Goal: Find specific page/section: Find specific page/section

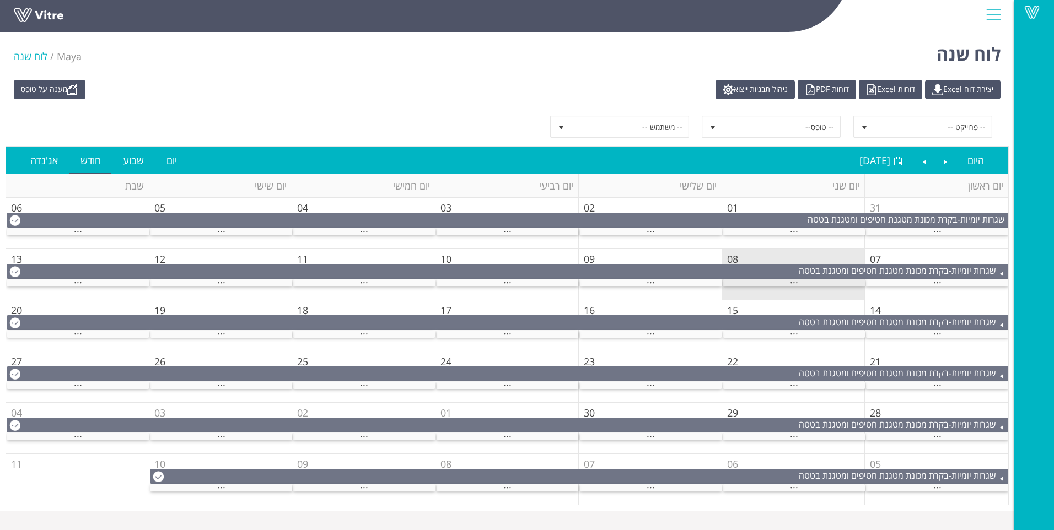
click at [805, 281] on div "..." at bounding box center [794, 282] width 142 height 7
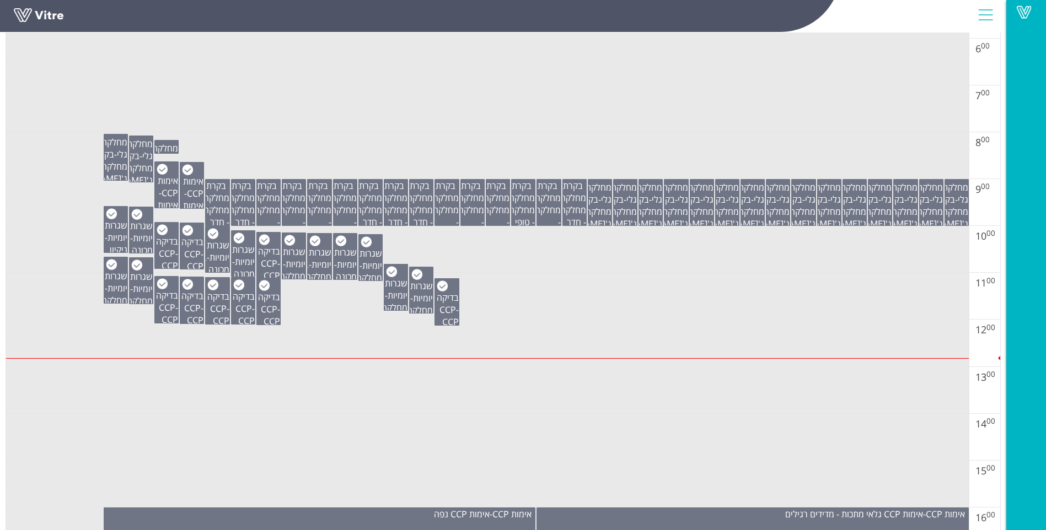
scroll to position [496, 0]
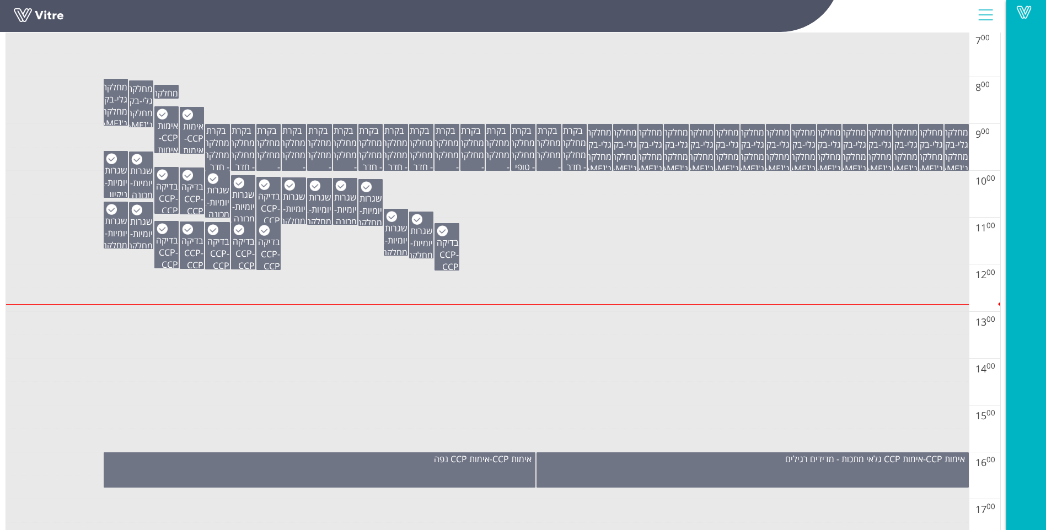
click at [664, 188] on td at bounding box center [487, 183] width 962 height 24
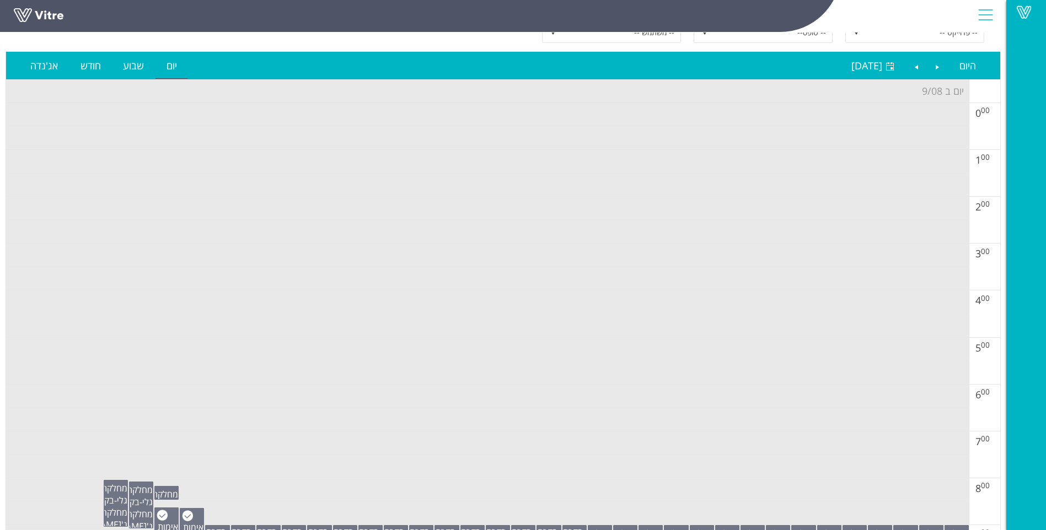
scroll to position [0, 0]
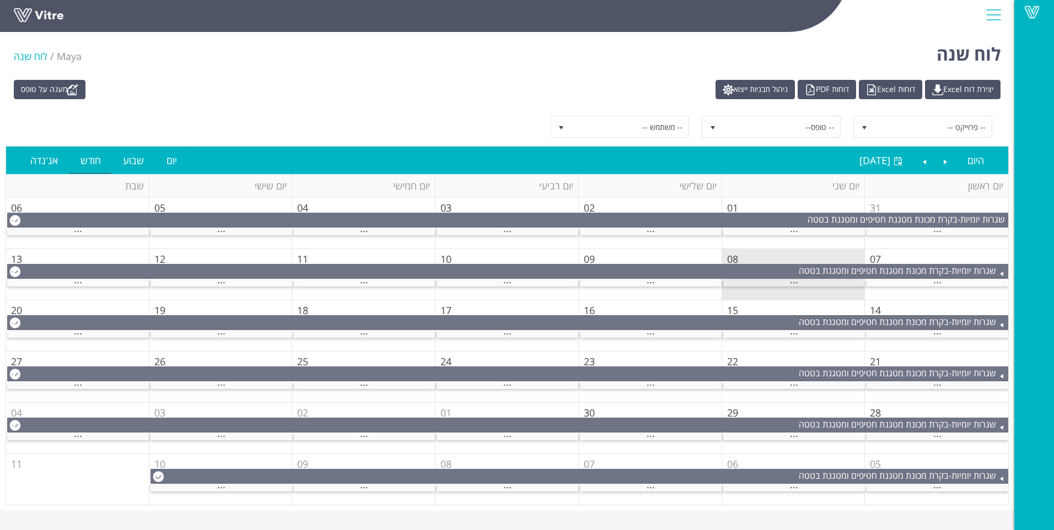
click at [778, 286] on div "..." at bounding box center [794, 282] width 142 height 7
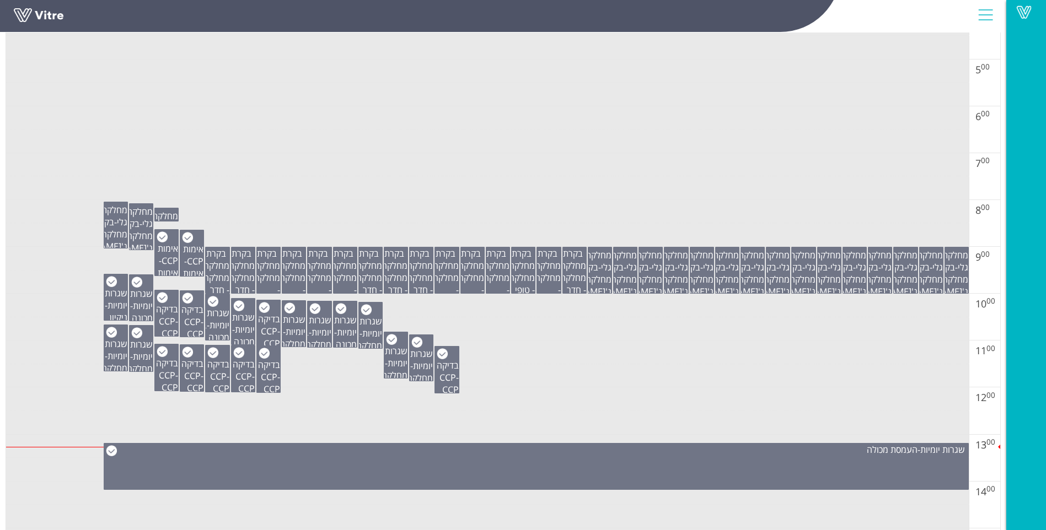
scroll to position [386, 0]
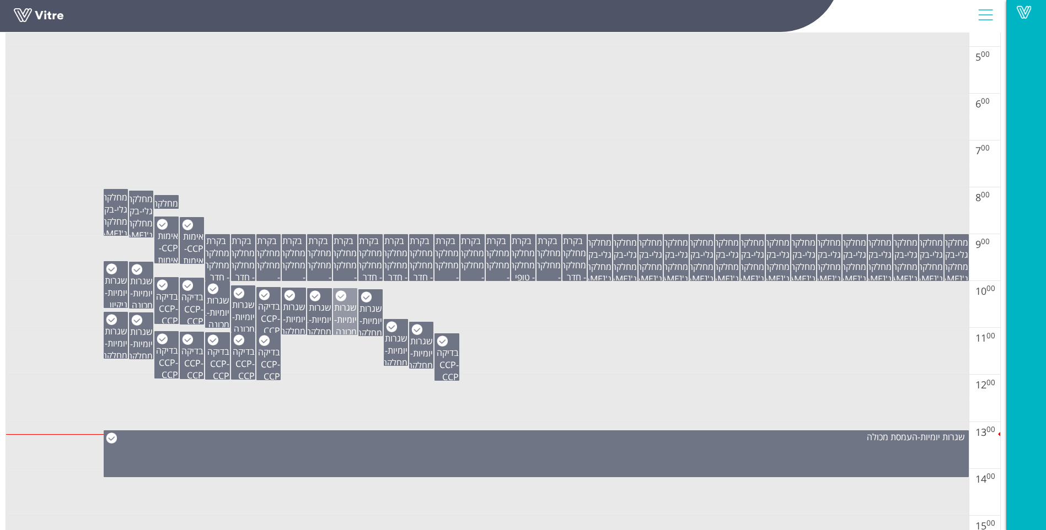
click at [342, 317] on span "שגרות יומיות" at bounding box center [345, 314] width 23 height 24
click at [365, 314] on span "שגרות יומיות" at bounding box center [370, 315] width 23 height 24
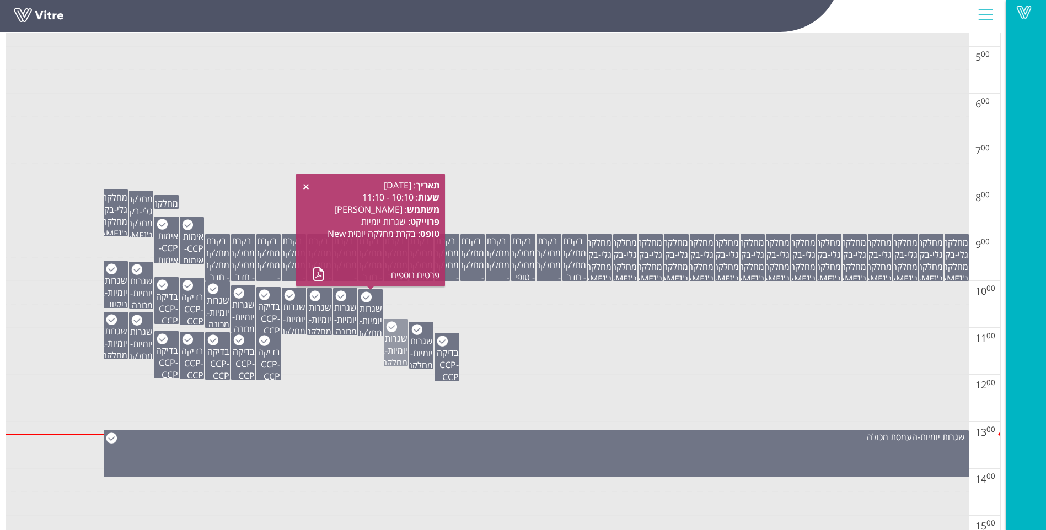
click at [401, 341] on span "שגרות יומיות" at bounding box center [396, 344] width 23 height 24
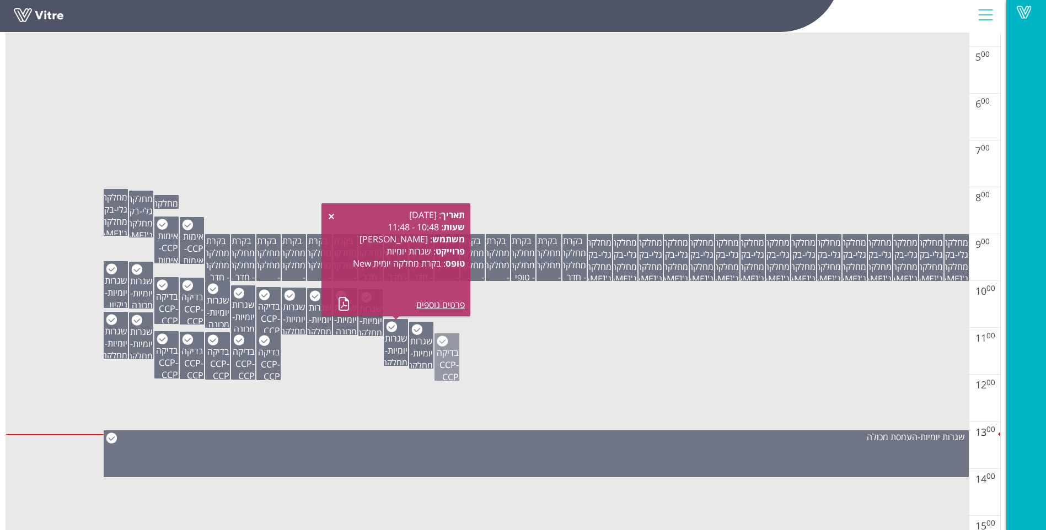
click at [444, 364] on span "בדיקה CCP" at bounding box center [448, 359] width 22 height 24
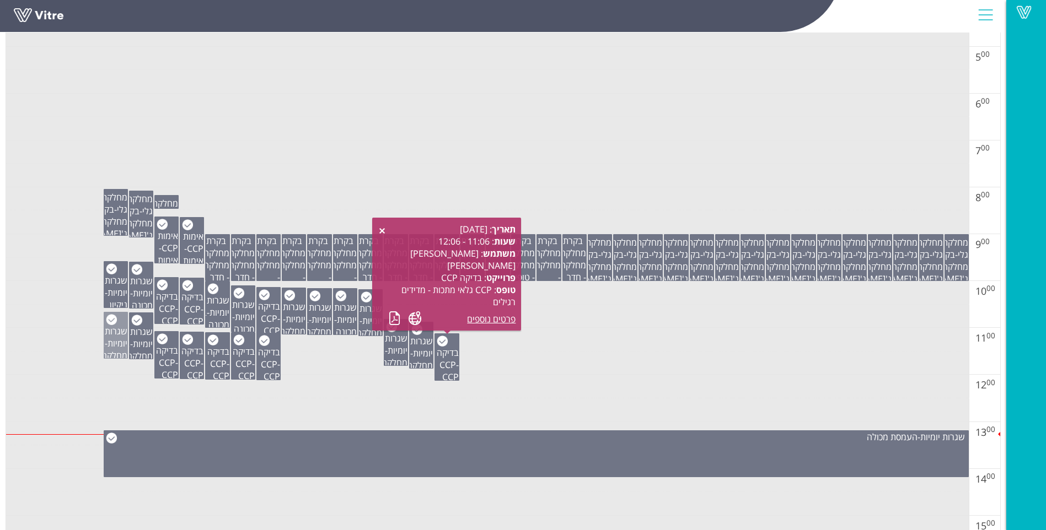
click at [116, 335] on span "שגרות יומיות" at bounding box center [116, 337] width 23 height 24
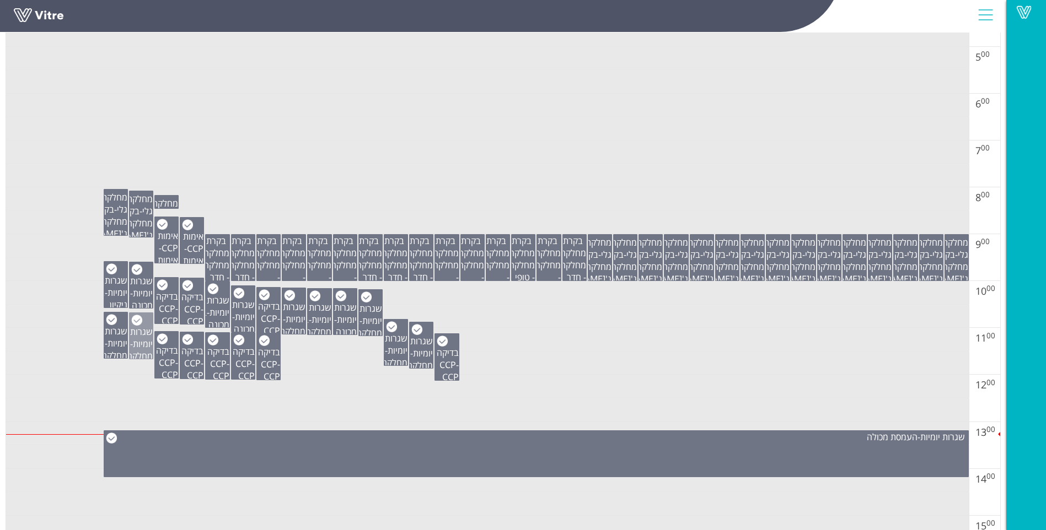
click at [133, 340] on span "שגרות יומיות" at bounding box center [141, 338] width 23 height 24
click at [89, 358] on td at bounding box center [487, 364] width 962 height 24
click at [137, 340] on span "שגרות יומיות" at bounding box center [141, 338] width 23 height 24
click at [114, 333] on span "שגרות יומיות" at bounding box center [116, 337] width 23 height 24
click at [63, 327] on td at bounding box center [487, 317] width 962 height 24
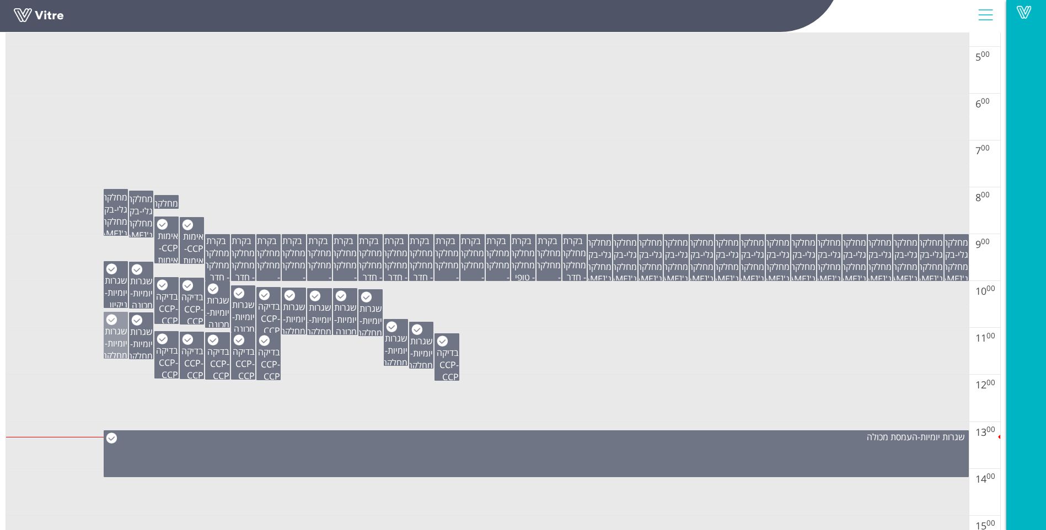
click at [109, 335] on span "שגרות יומיות" at bounding box center [116, 337] width 23 height 24
click at [136, 340] on span "שגרות יומיות" at bounding box center [141, 338] width 23 height 24
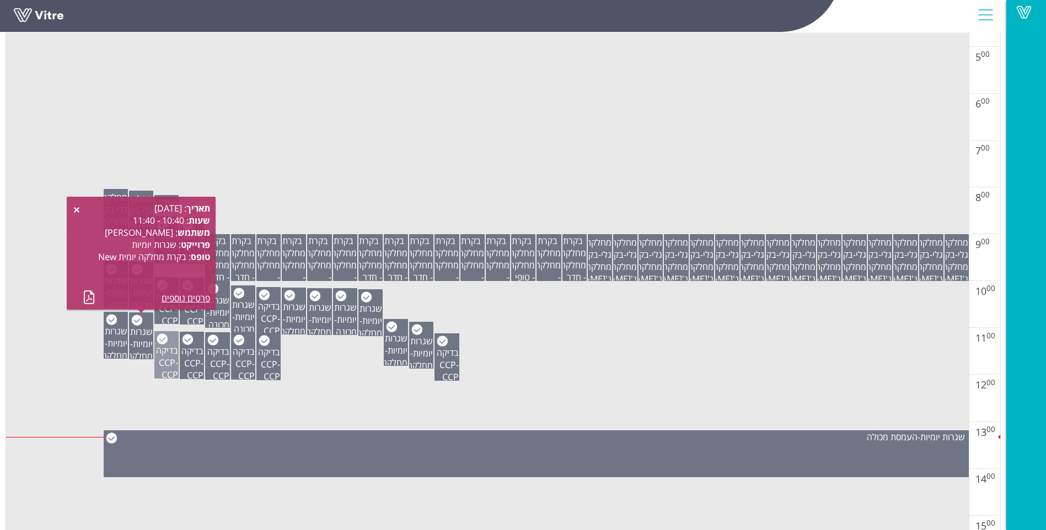
click at [164, 360] on span "בדיקה CCP" at bounding box center [167, 356] width 22 height 24
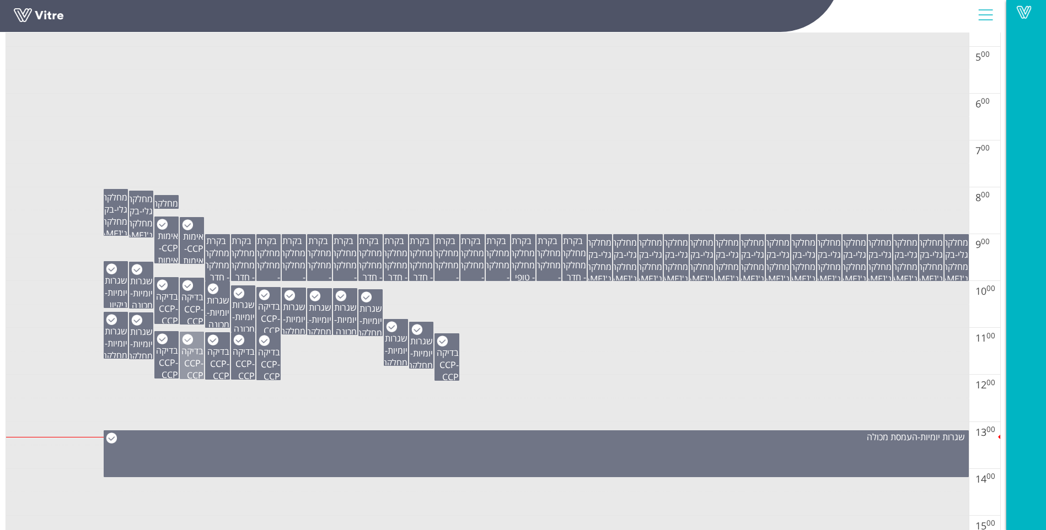
click at [191, 362] on span "בדיקה CCP" at bounding box center [192, 357] width 22 height 24
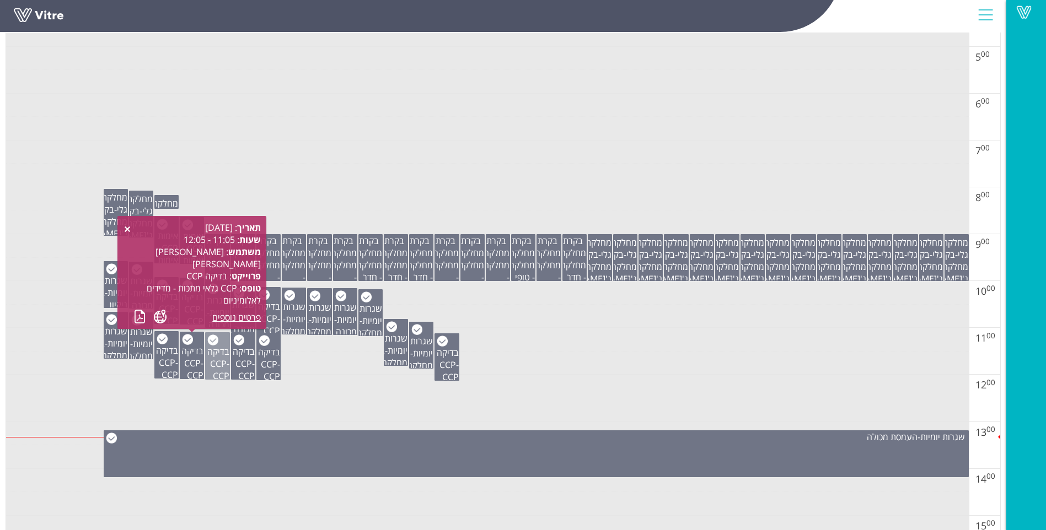
click at [214, 371] on span "CCP גלאי מתכות - מדידים לאלומיניום" at bounding box center [210, 406] width 37 height 73
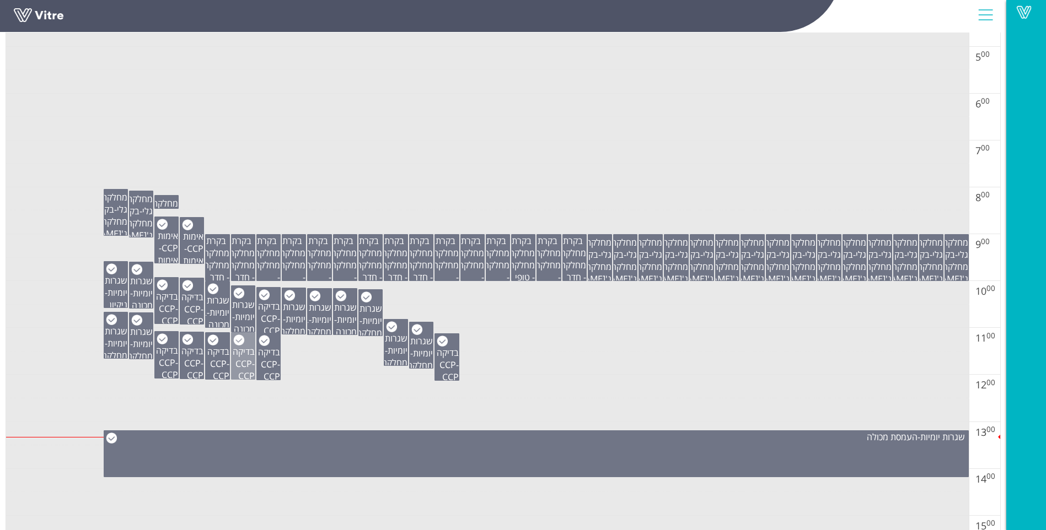
click at [238, 370] on span "בדיקה CCP" at bounding box center [244, 358] width 22 height 24
click at [313, 348] on td at bounding box center [487, 340] width 962 height 24
click at [439, 368] on span "בדיקה CCP" at bounding box center [448, 359] width 22 height 24
click at [399, 387] on td at bounding box center [487, 387] width 962 height 24
click at [110, 283] on span "שגרות יומיות" at bounding box center [116, 286] width 23 height 24
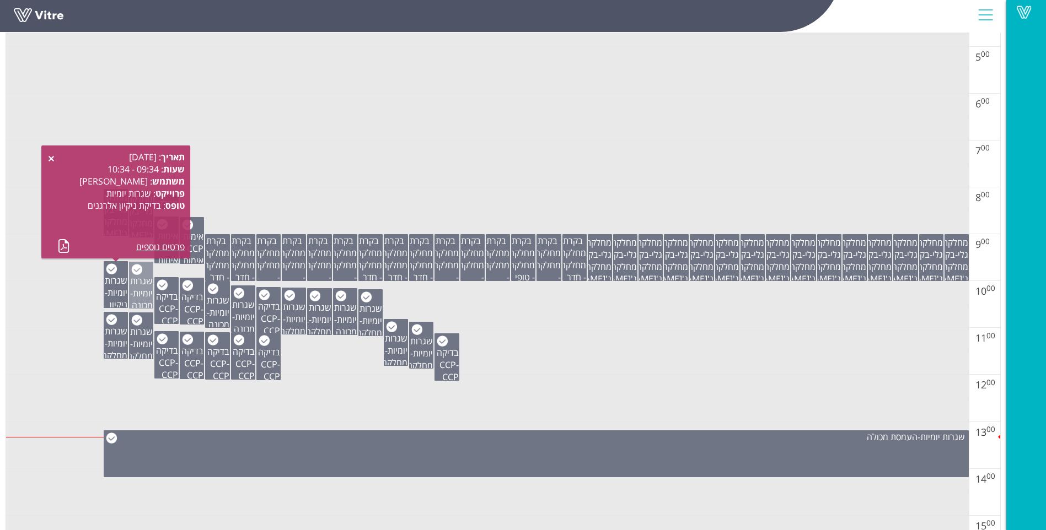
click at [141, 289] on span "שגרות יומיות" at bounding box center [141, 287] width 23 height 24
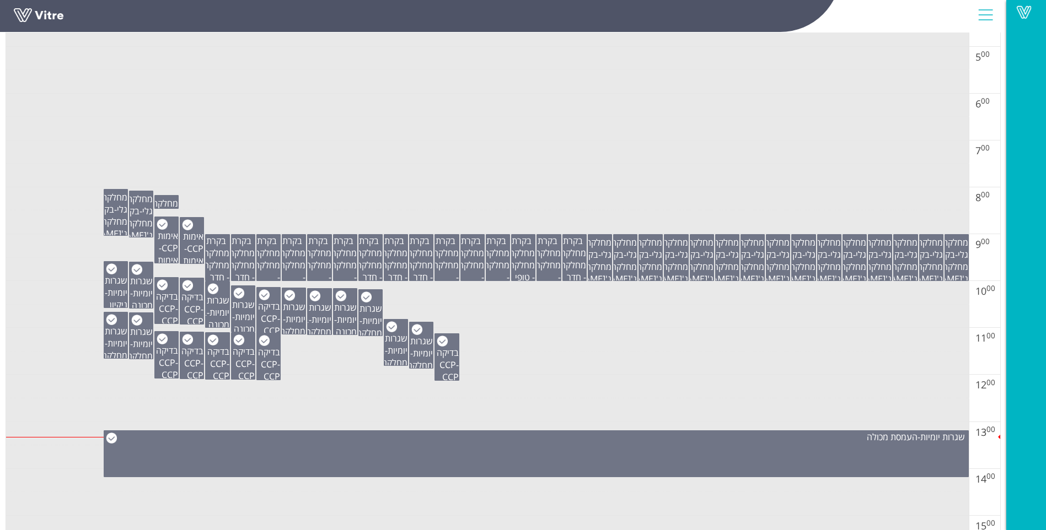
click at [62, 336] on td at bounding box center [487, 340] width 962 height 24
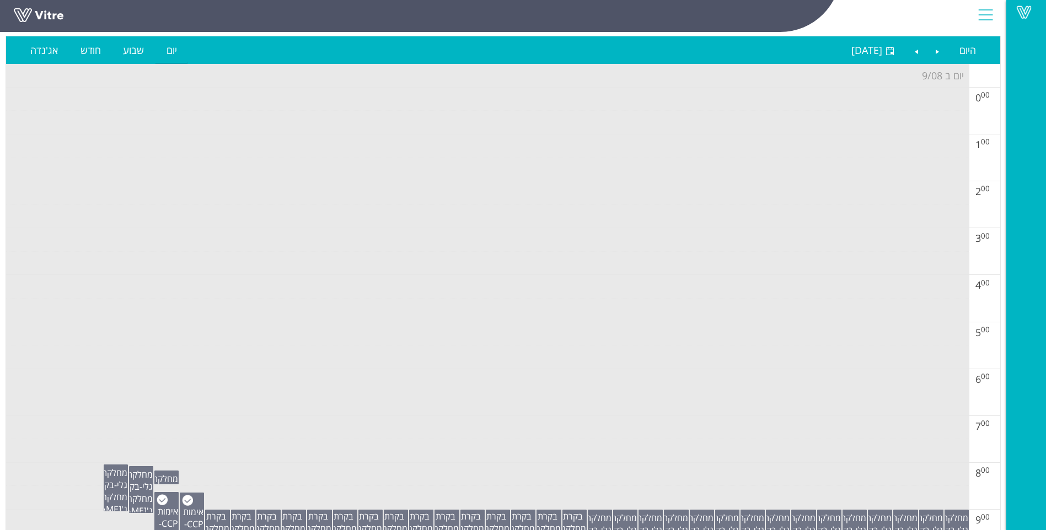
scroll to position [0, 0]
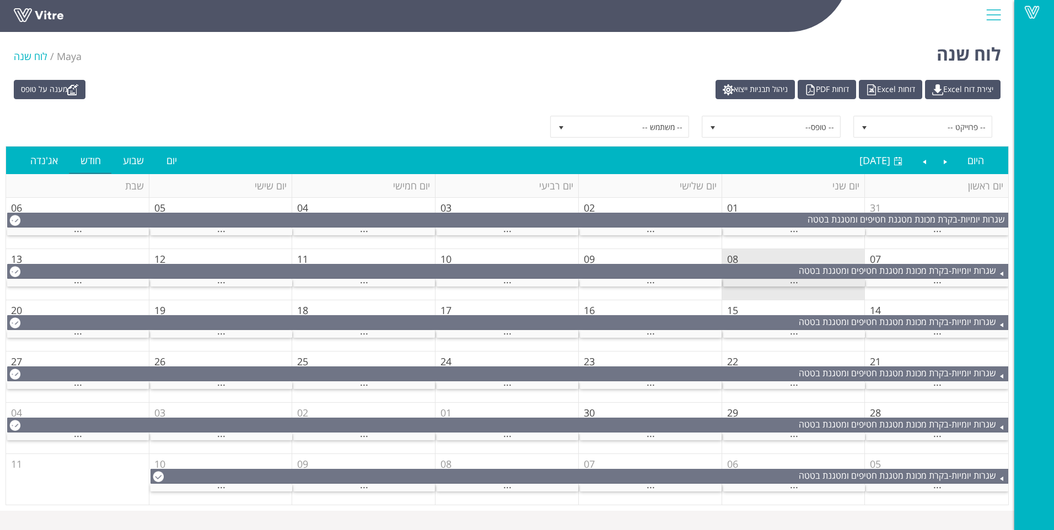
click at [798, 281] on span "..." at bounding box center [794, 280] width 8 height 12
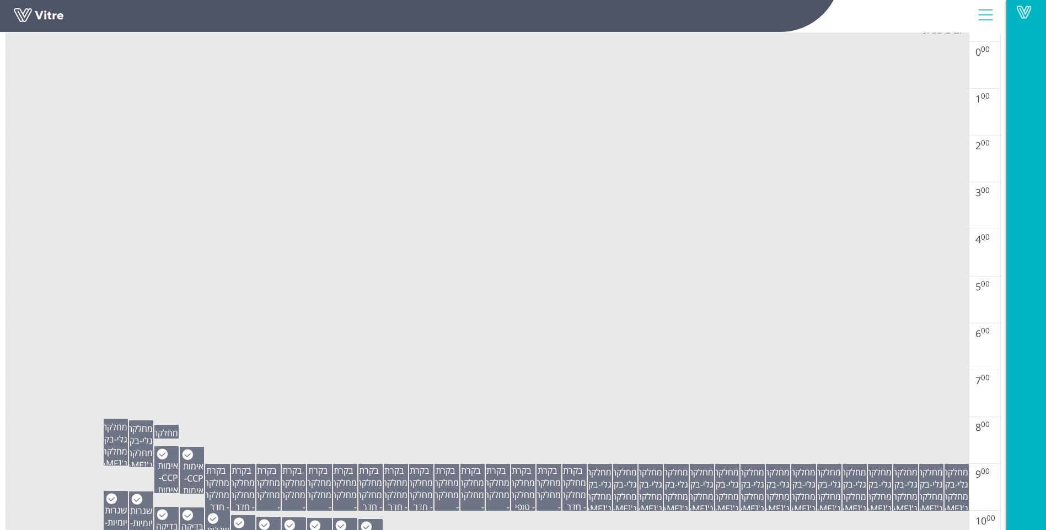
scroll to position [110, 0]
